Goal: Transaction & Acquisition: Purchase product/service

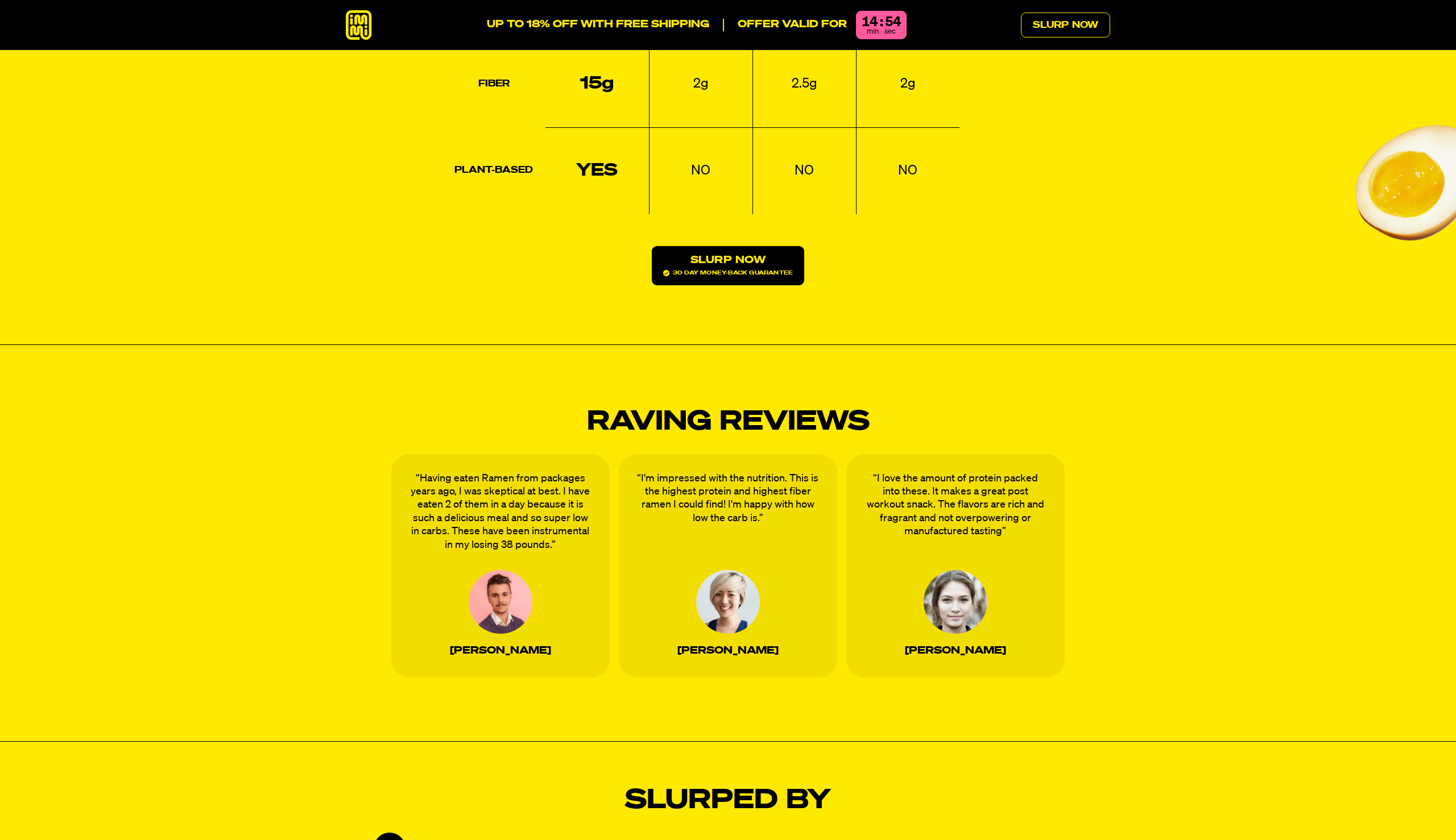
click at [730, 246] on link "Slurp Now 30 day money-back guarantee" at bounding box center [728, 265] width 152 height 39
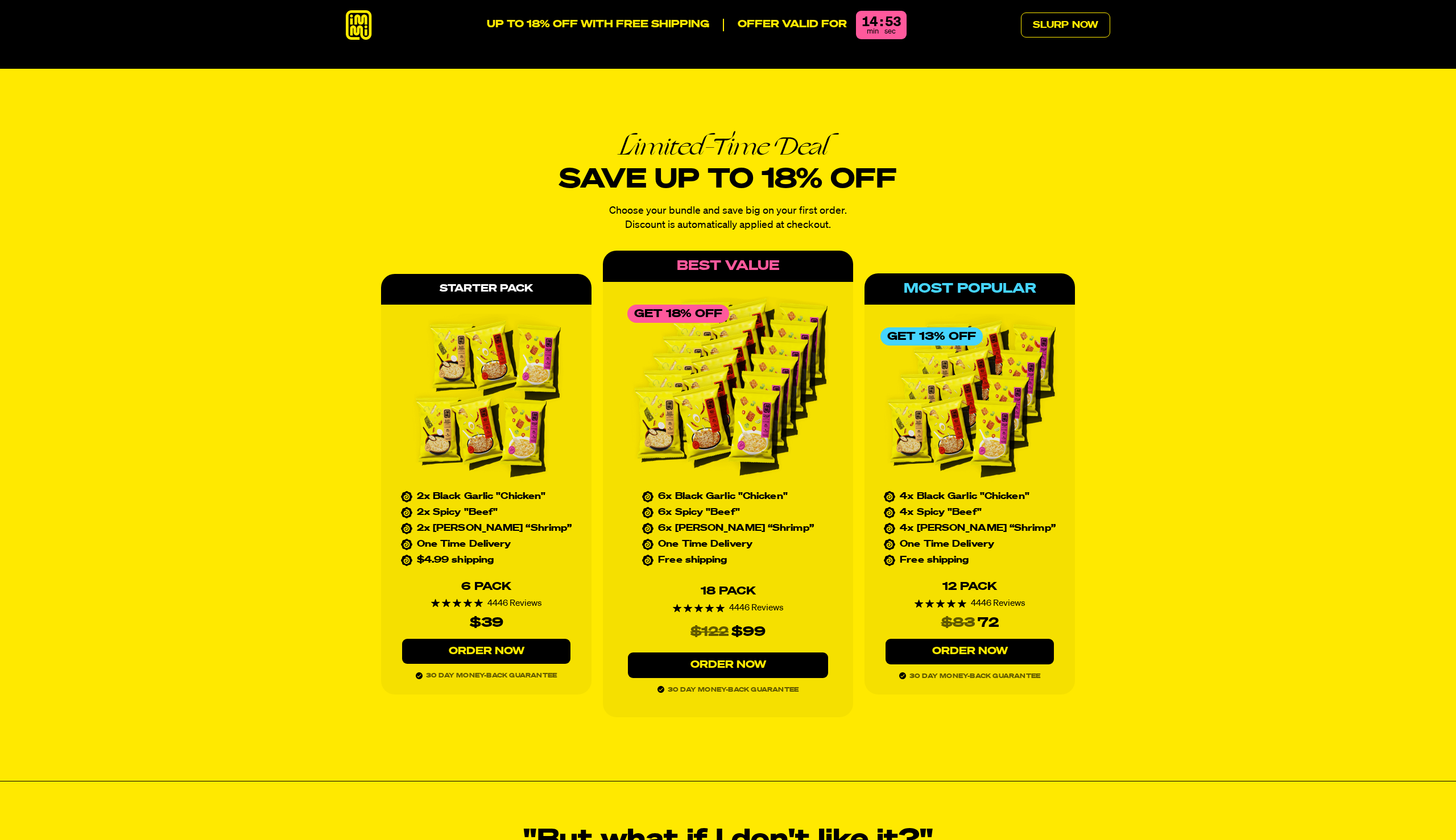
scroll to position [5303, 0]
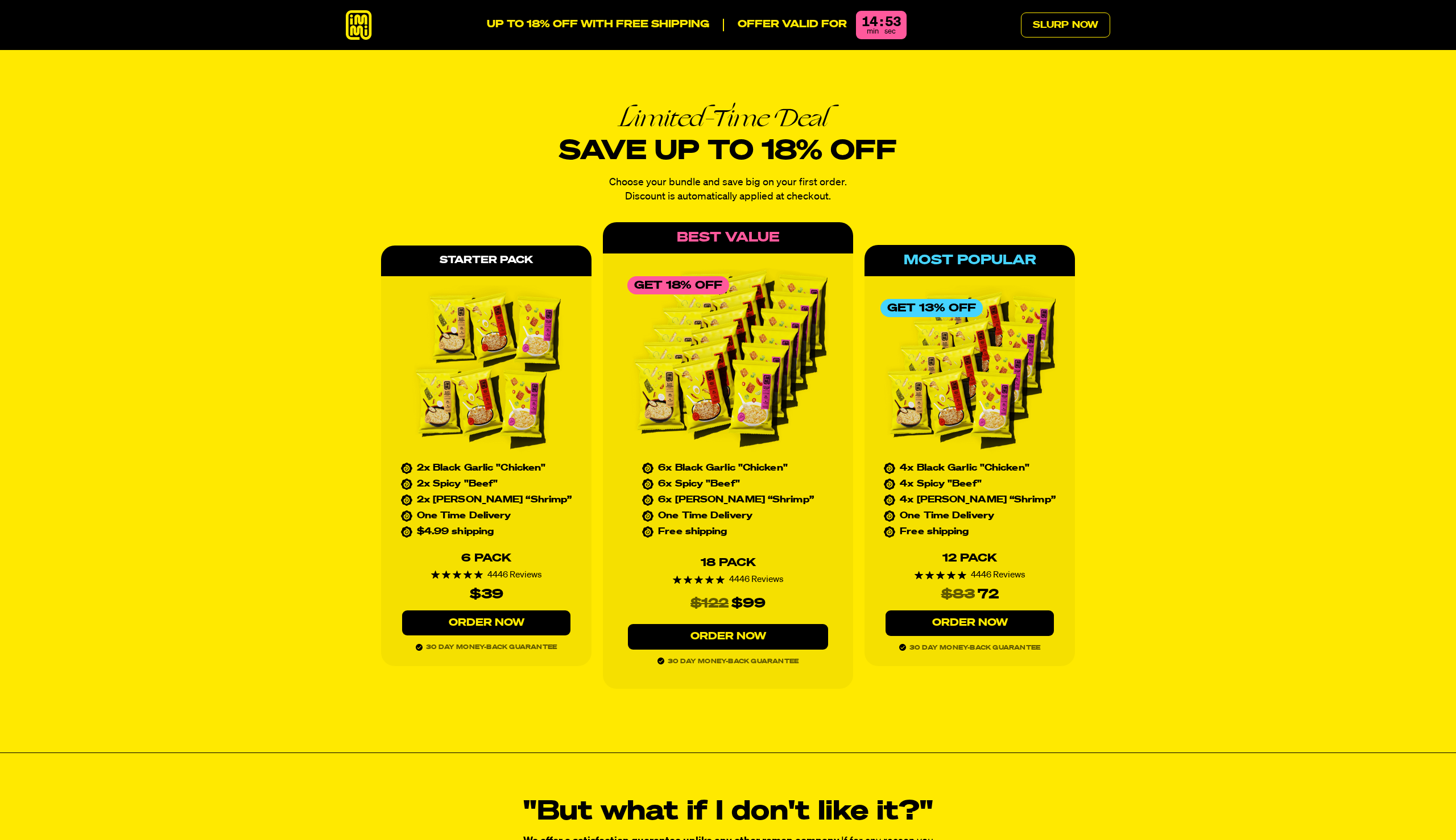
drag, startPoint x: 498, startPoint y: 350, endPoint x: 496, endPoint y: 362, distance: 12.2
click at [498, 350] on img at bounding box center [487, 371] width 179 height 171
click at [353, 20] on icon at bounding box center [359, 26] width 27 height 30
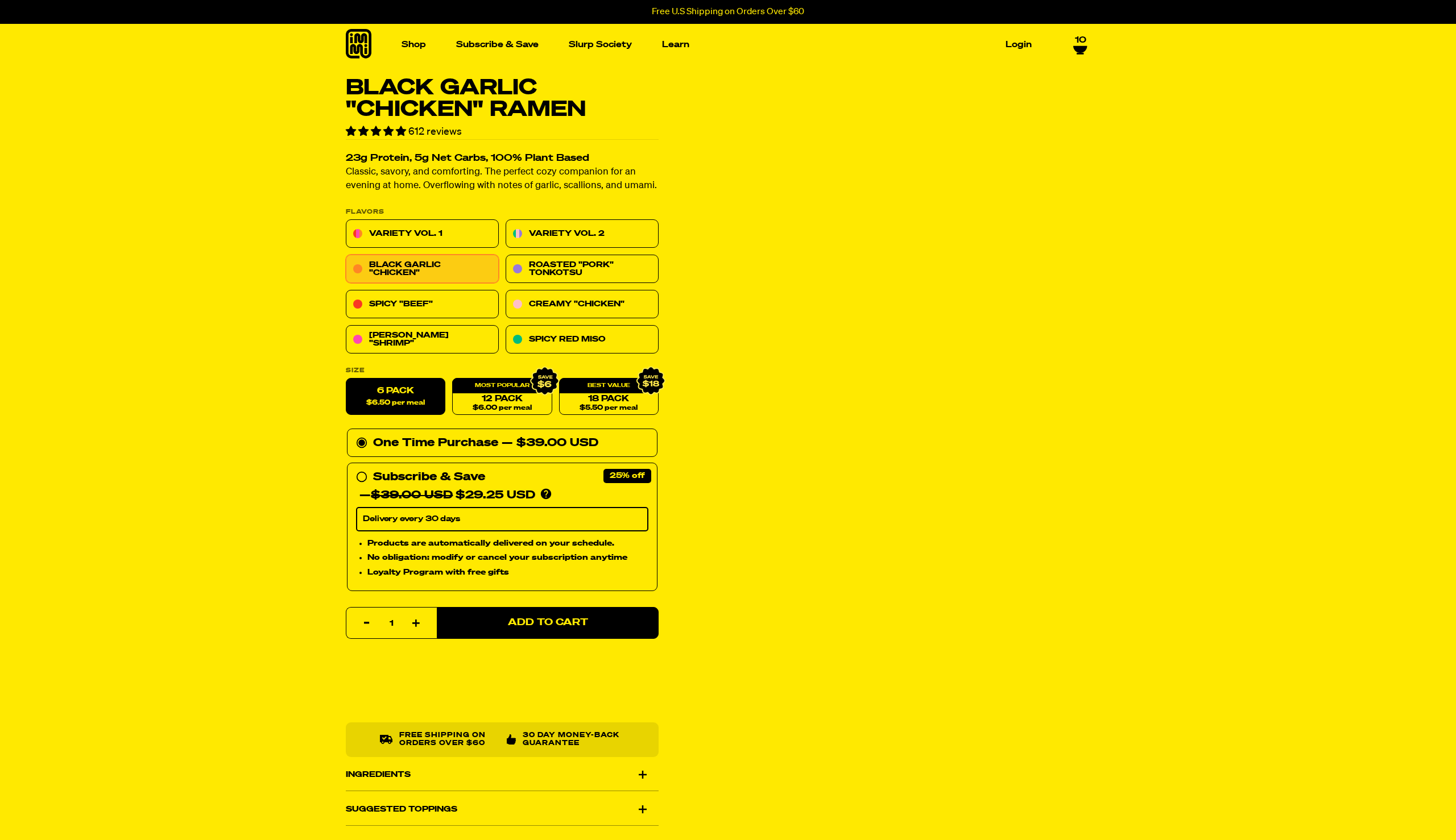
select select "Every 30 Days"
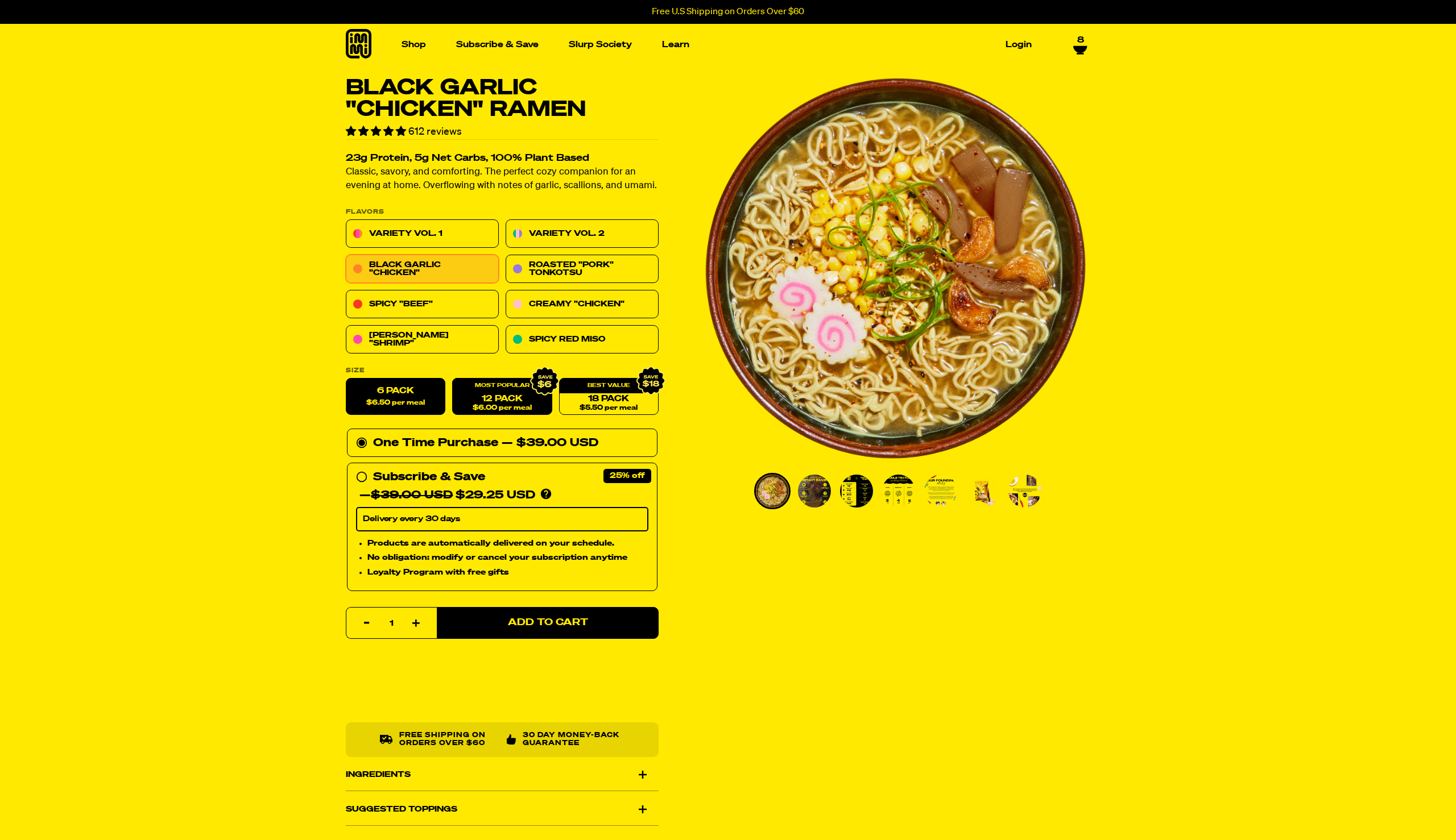
click at [492, 396] on link "12 Pack $6.00 per meal" at bounding box center [502, 397] width 100 height 37
radio input "false"
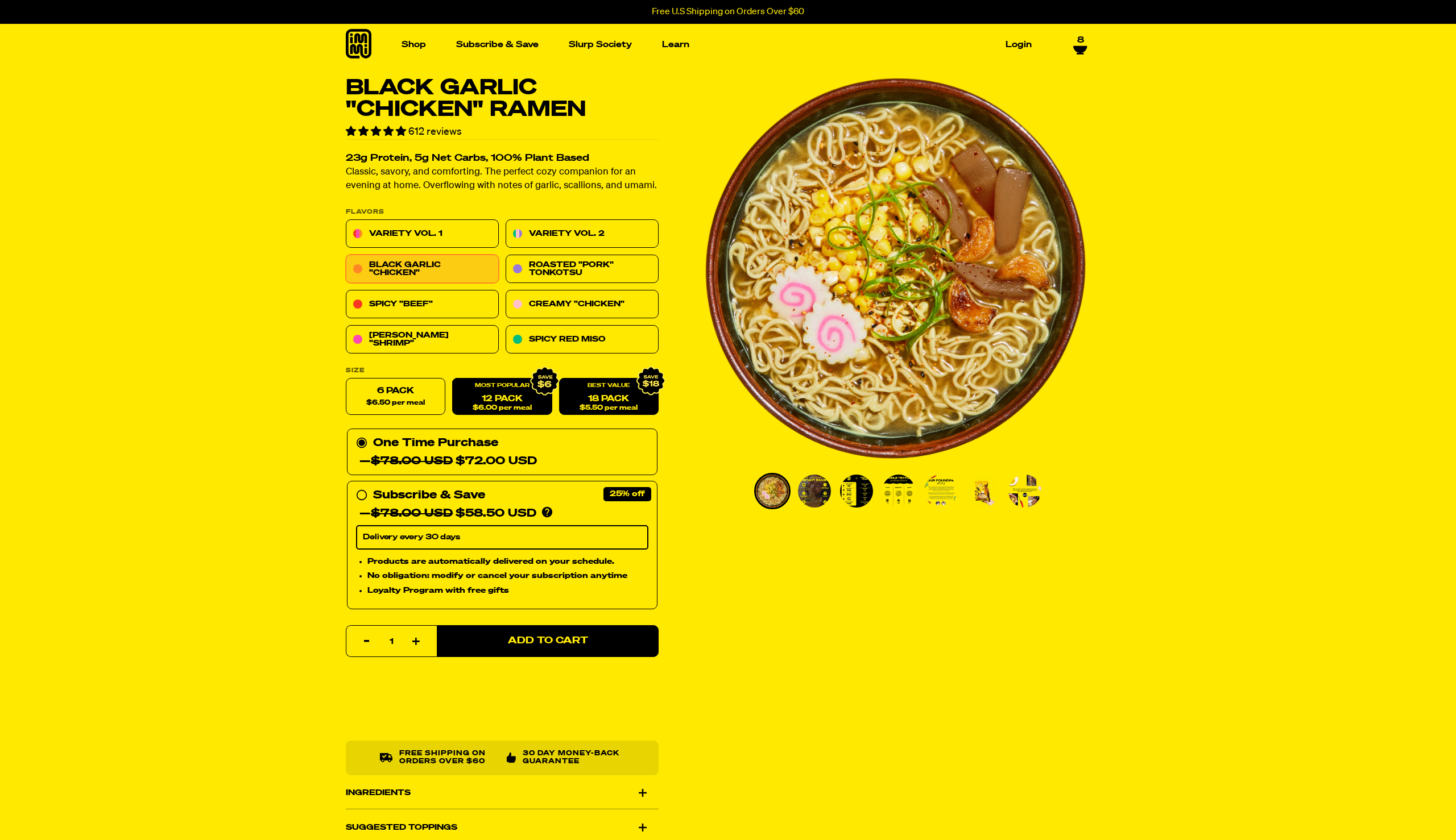
click at [593, 400] on link "18 Pack $5.50 per meal" at bounding box center [608, 397] width 100 height 37
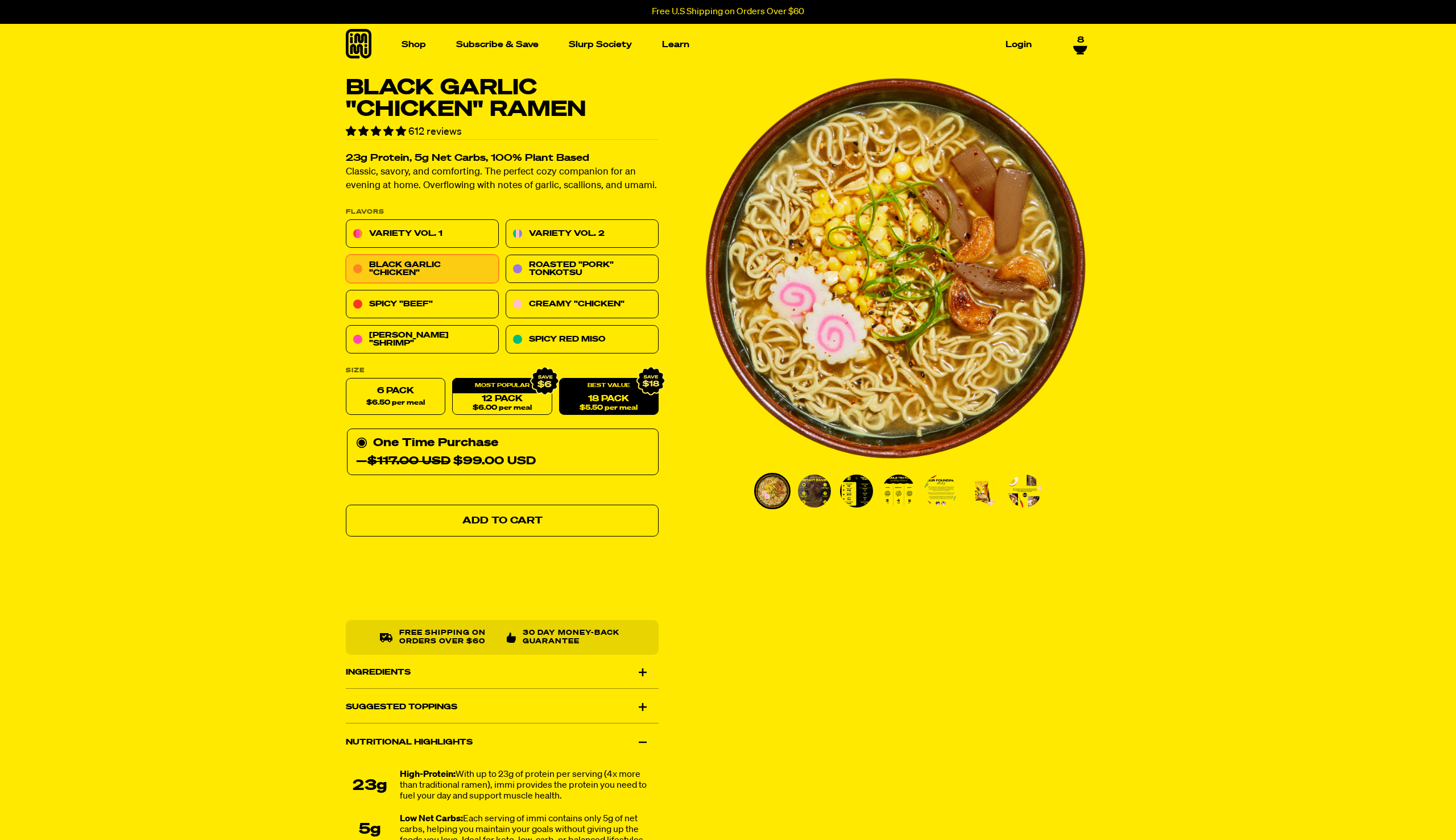
click at [510, 524] on span "Add to Cart" at bounding box center [502, 521] width 80 height 10
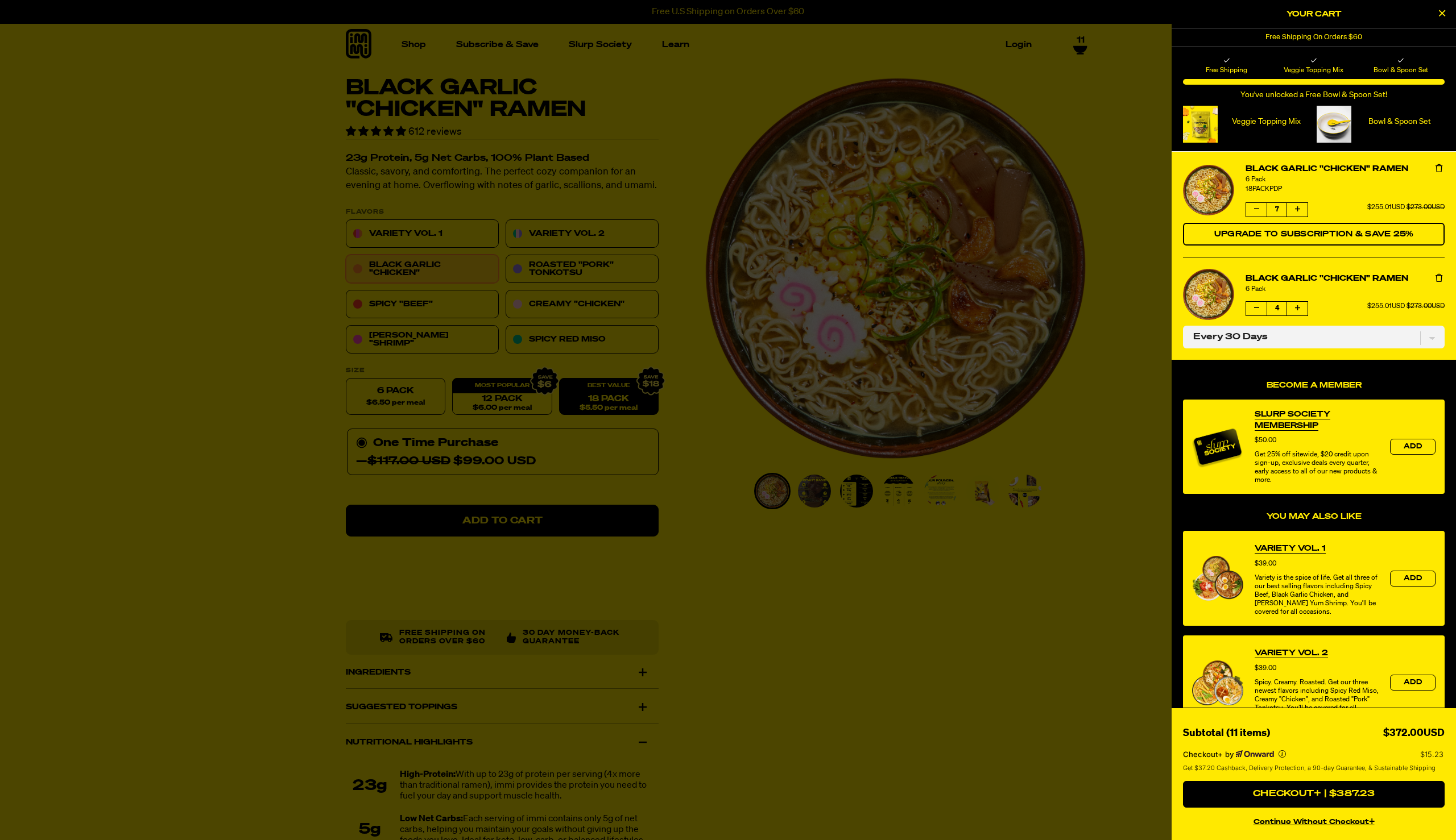
click at [1436, 169] on icon "product" at bounding box center [1438, 168] width 7 height 8
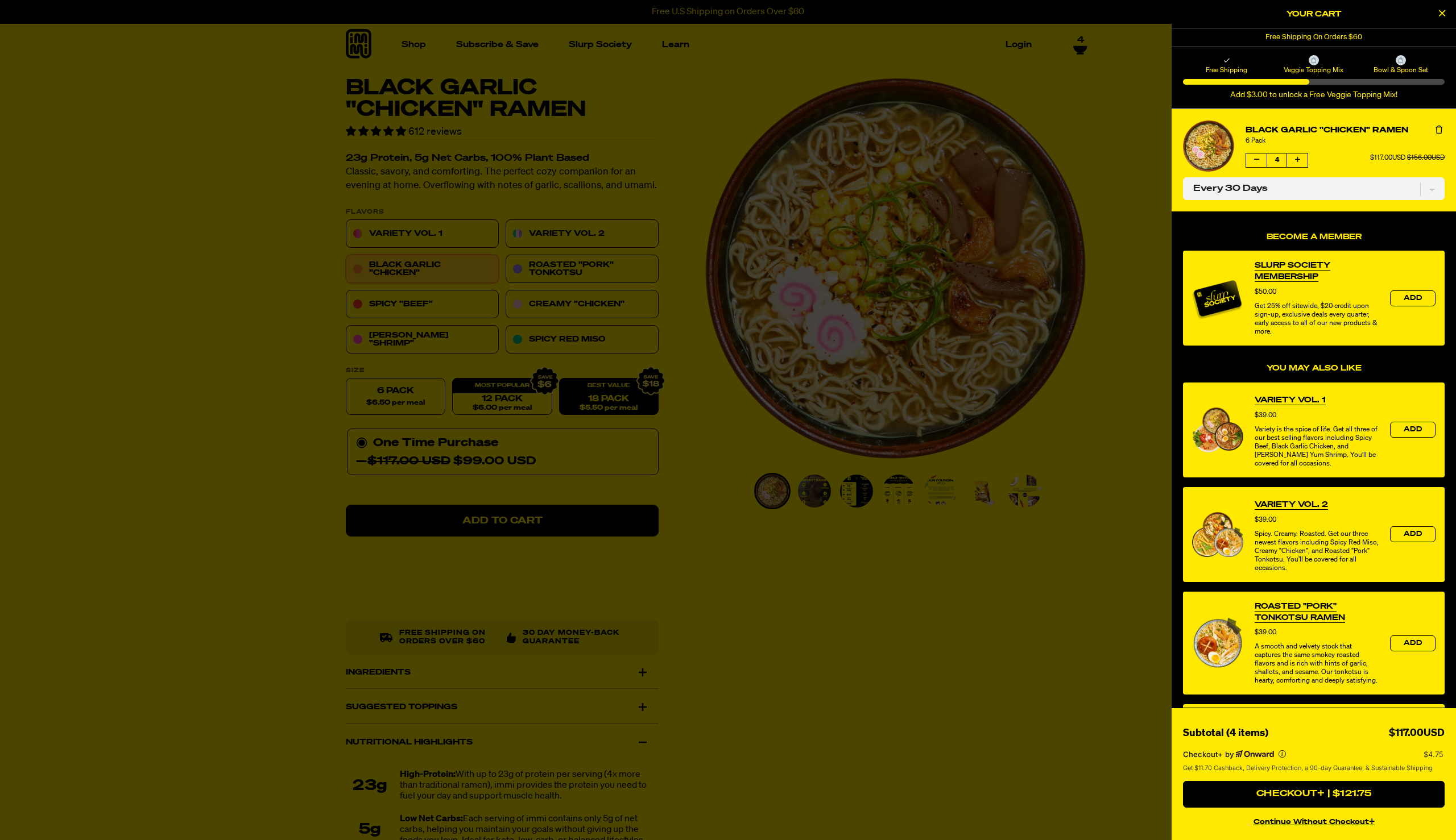
click at [1438, 132] on icon "product" at bounding box center [1438, 129] width 7 height 8
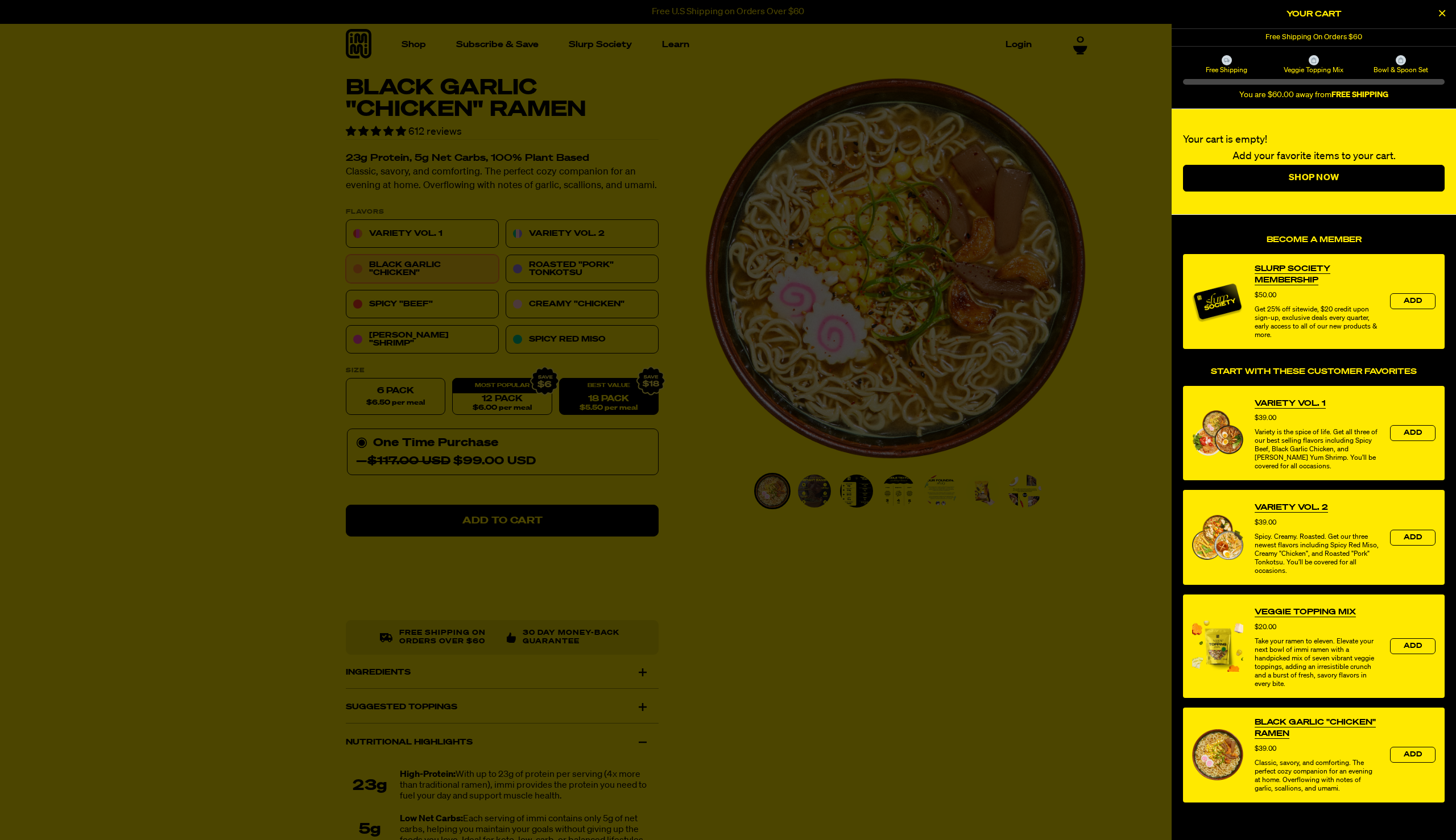
click at [689, 400] on div at bounding box center [728, 420] width 1456 height 840
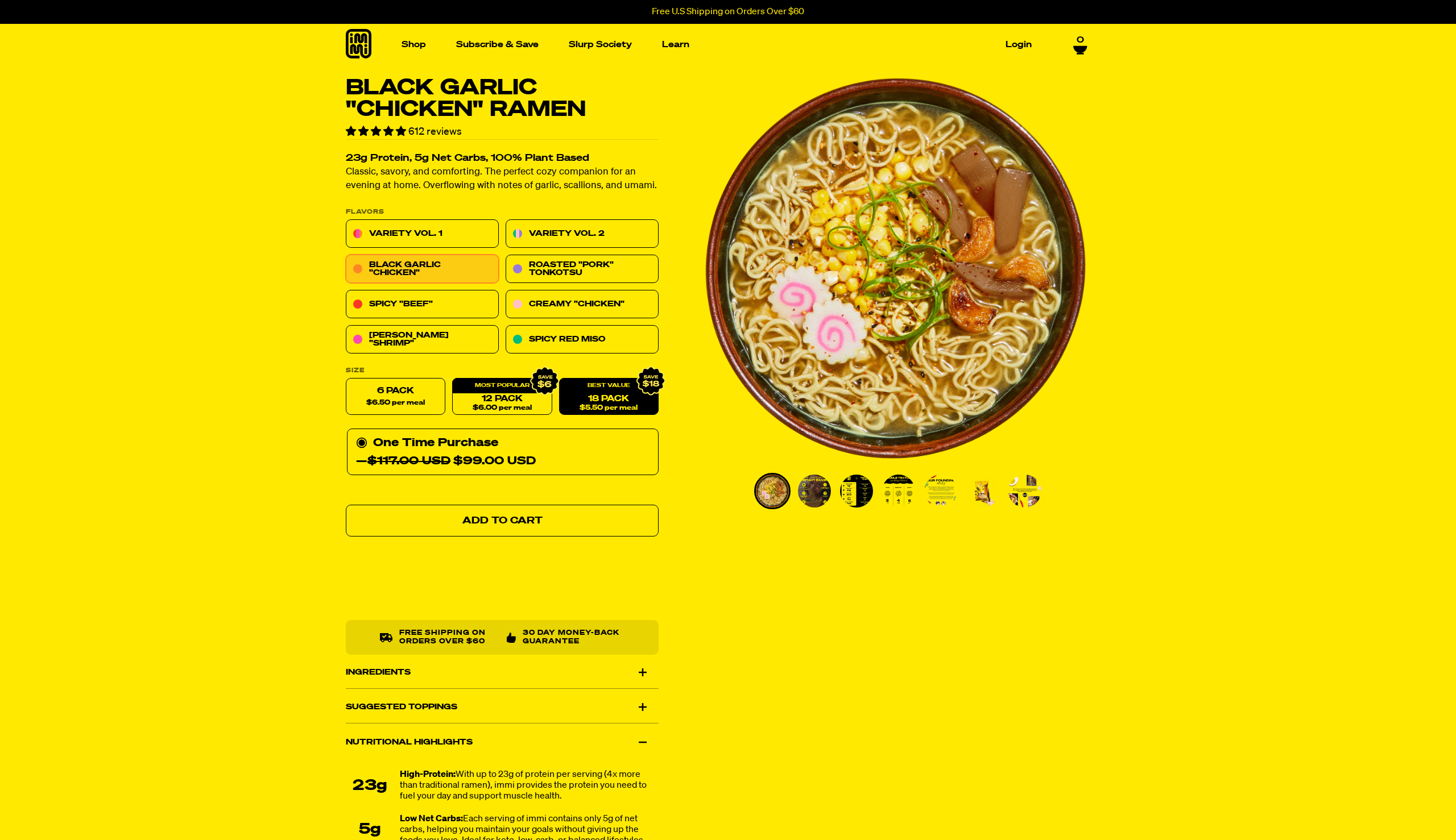
click at [553, 524] on link "Add to Cart" at bounding box center [502, 522] width 313 height 32
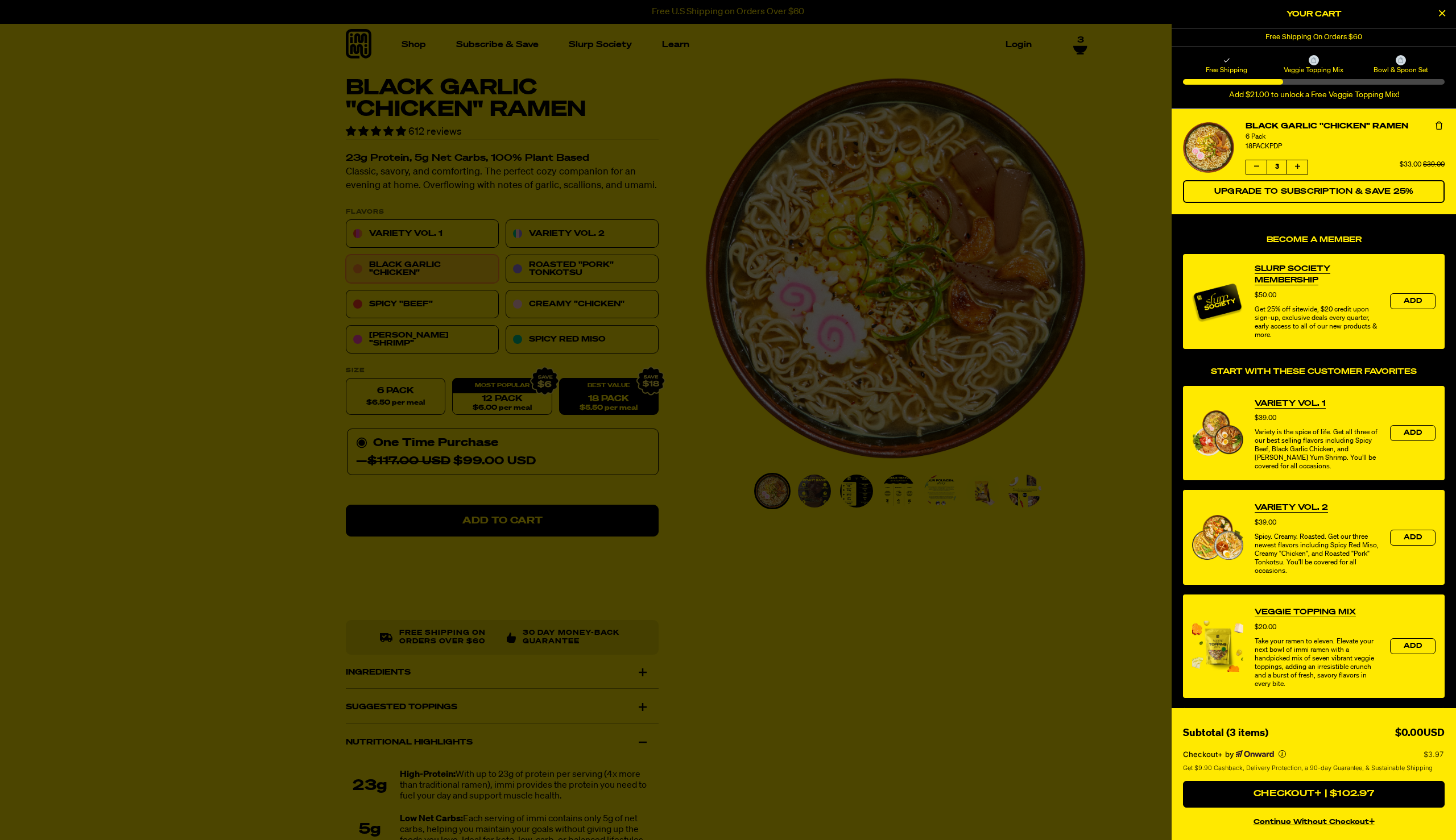
click at [495, 522] on div at bounding box center [728, 420] width 1456 height 840
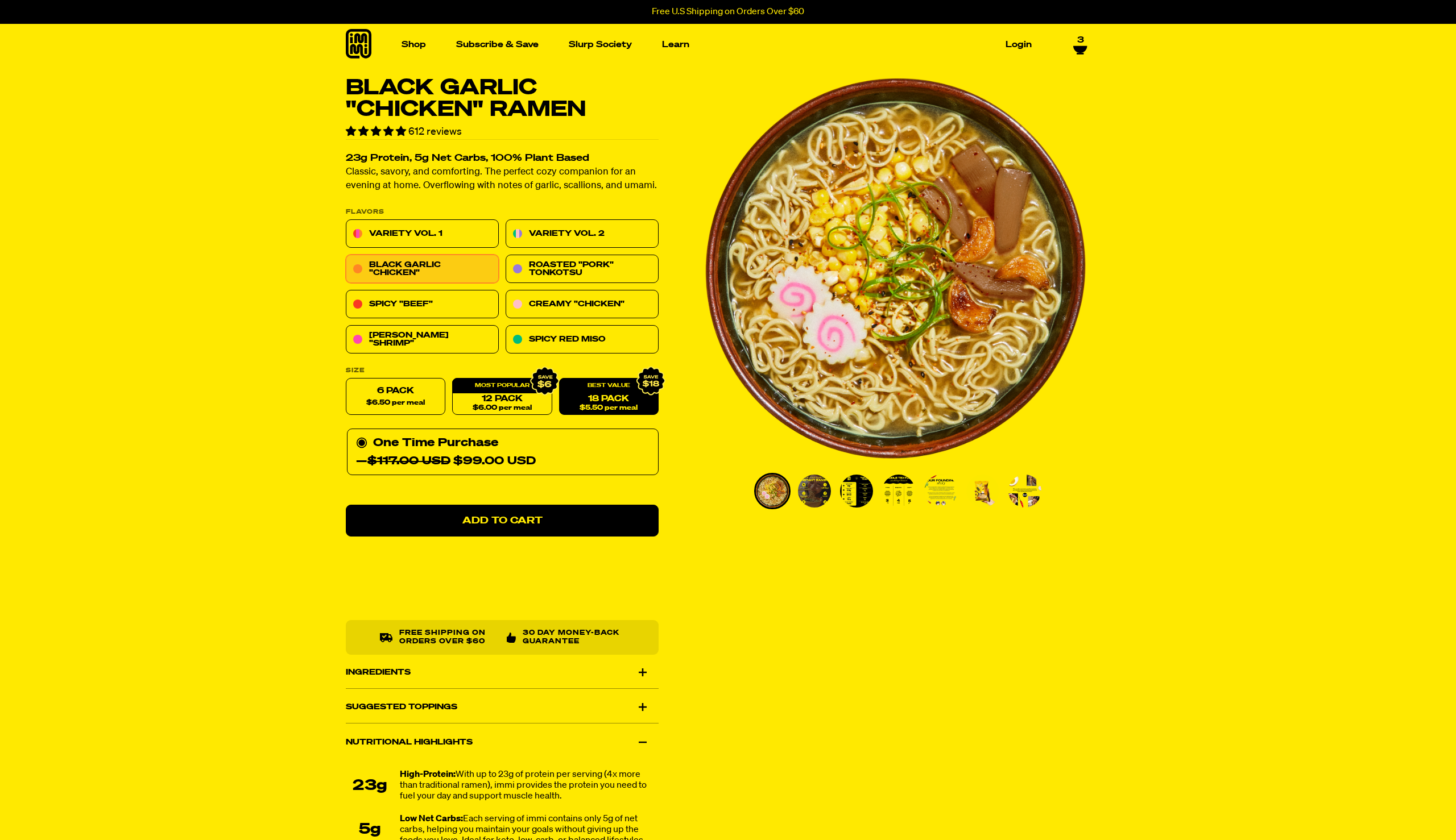
click at [1077, 46] on icon at bounding box center [1080, 48] width 13 height 7
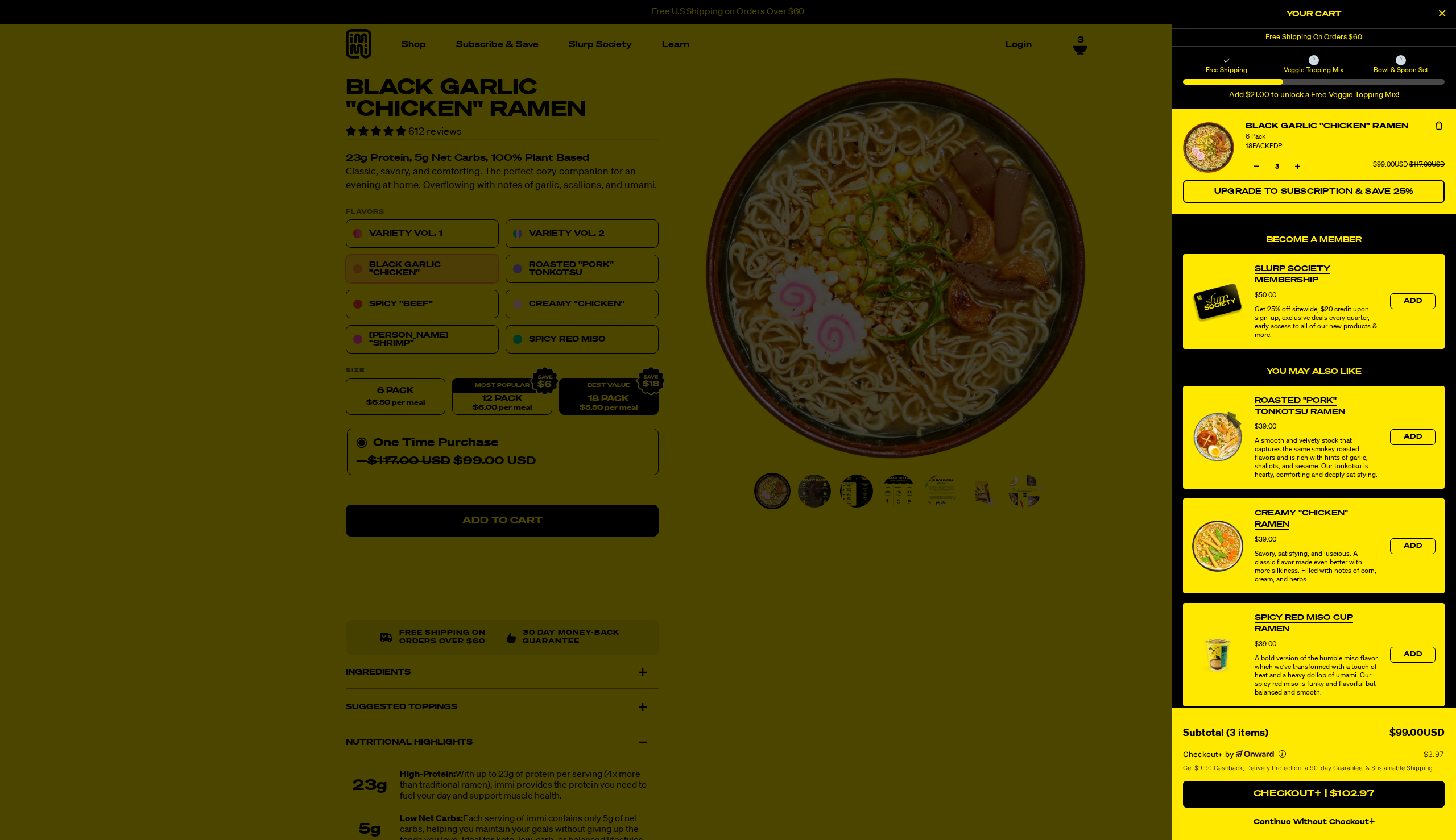
click at [1255, 165] on icon "product" at bounding box center [1255, 166] width 5 height 7
click at [1255, 166] on icon "product" at bounding box center [1255, 166] width 5 height 7
